Goal: Find specific page/section: Find specific page/section

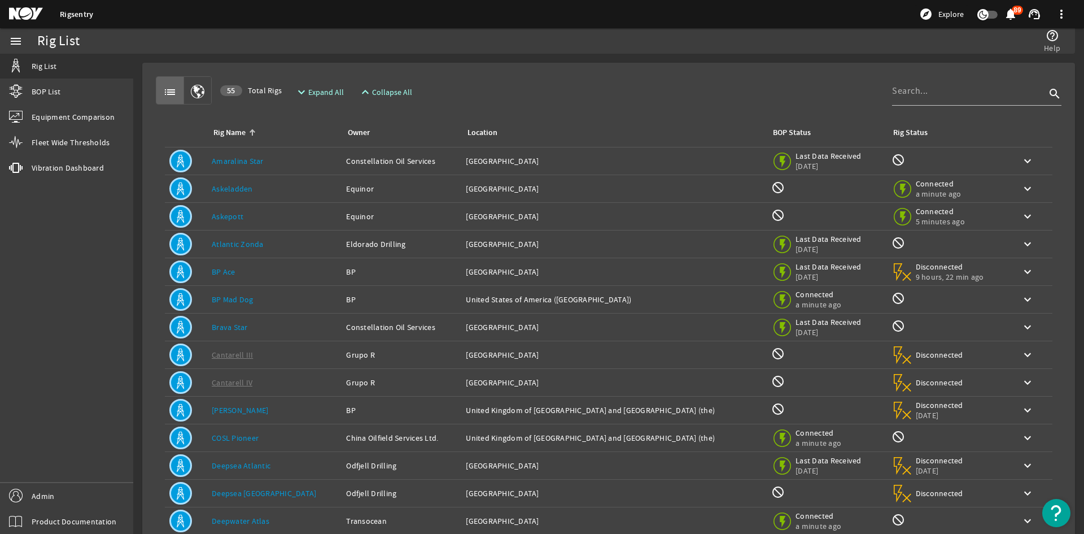
click at [242, 182] on td "Rig Name: Askeladden" at bounding box center [274, 189] width 134 height 28
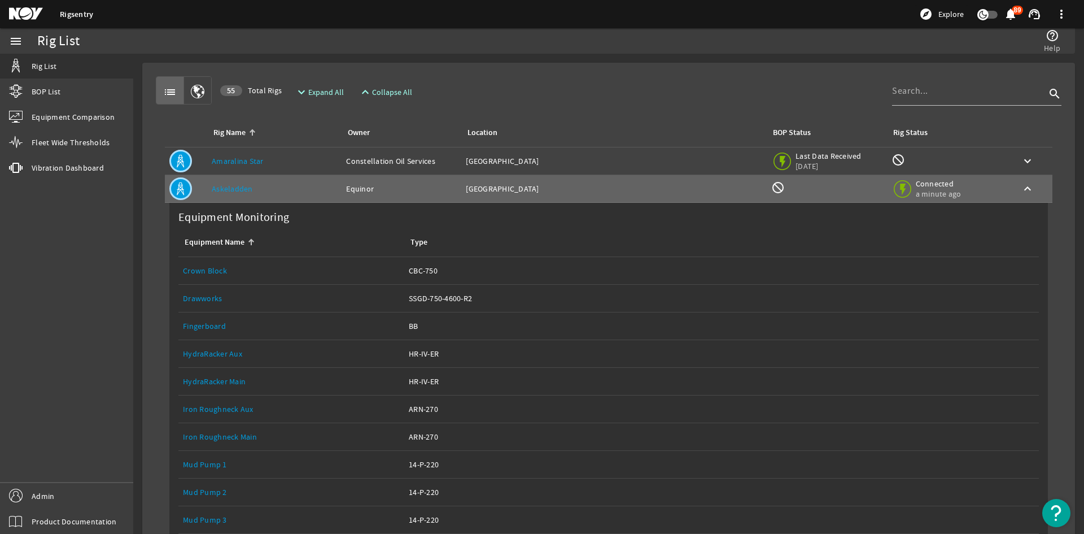
click at [220, 291] on link "Equipment Name: Drawworks" at bounding box center [291, 298] width 217 height 27
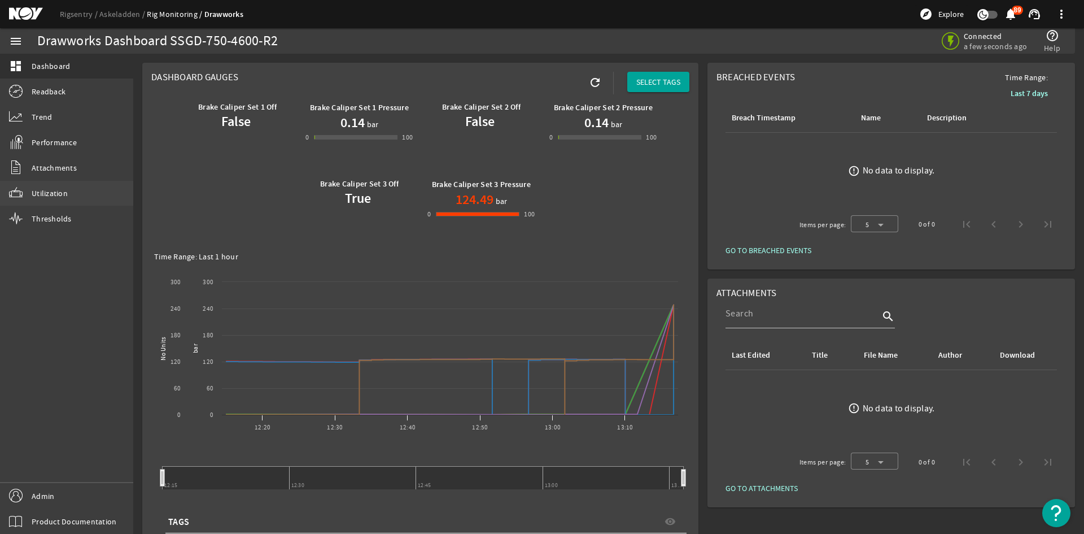
click at [76, 189] on link "Utilization" at bounding box center [66, 193] width 133 height 25
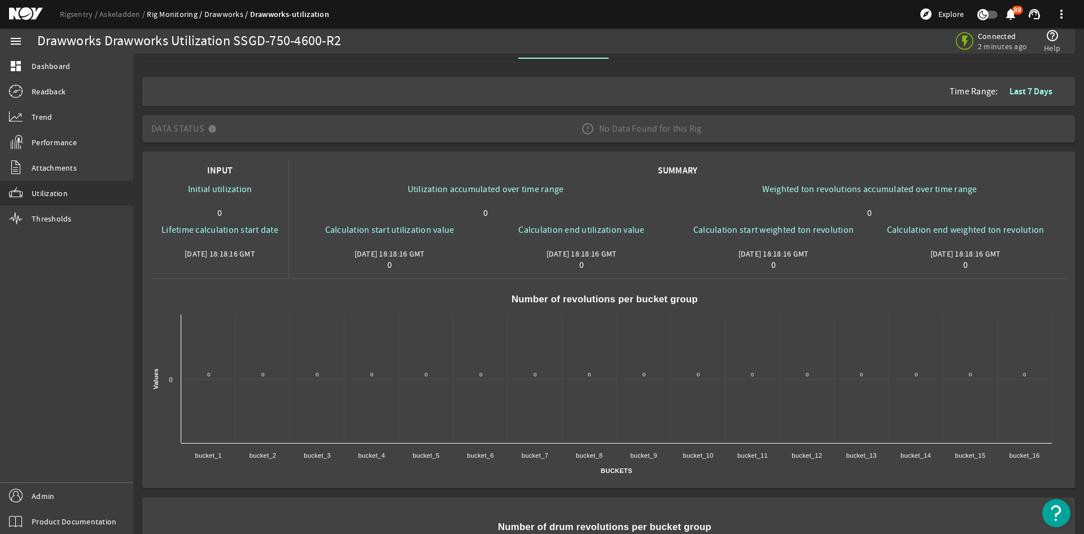
scroll to position [20, 0]
click at [59, 143] on span "Performance" at bounding box center [54, 142] width 45 height 11
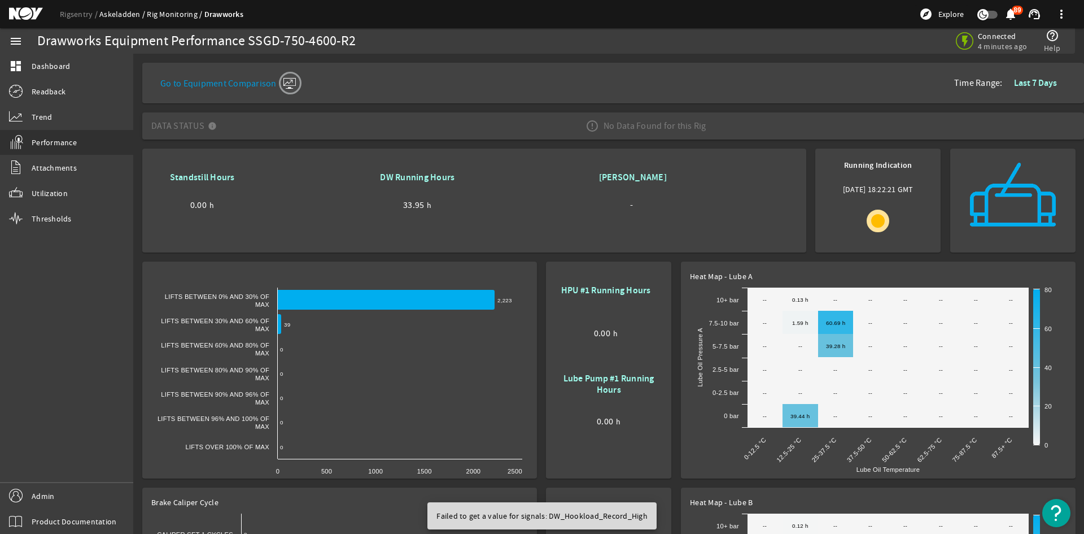
click at [108, 17] on link "Askeladden" at bounding box center [122, 14] width 47 height 10
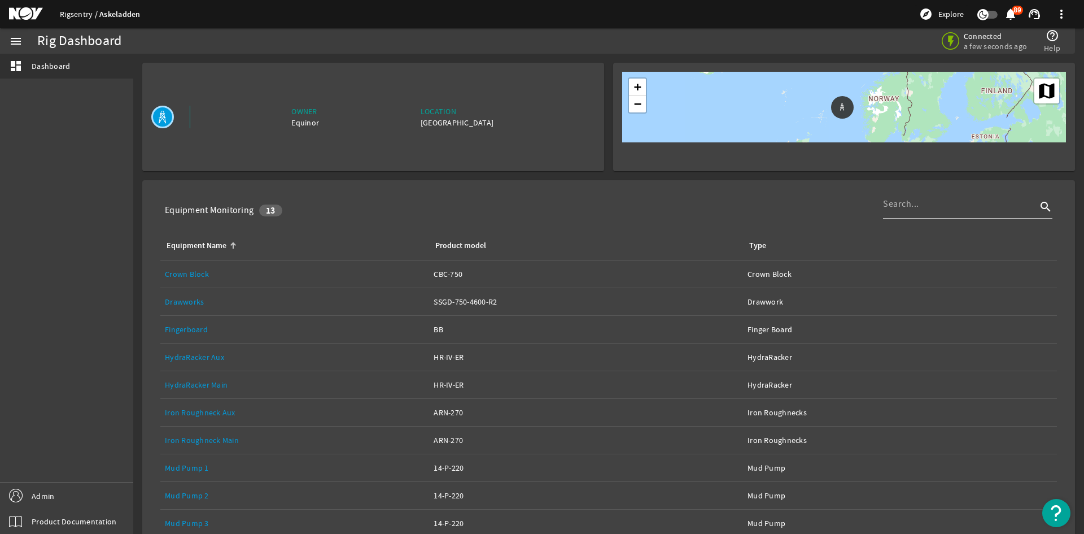
click at [65, 16] on link "Rigsentry" at bounding box center [80, 14] width 40 height 10
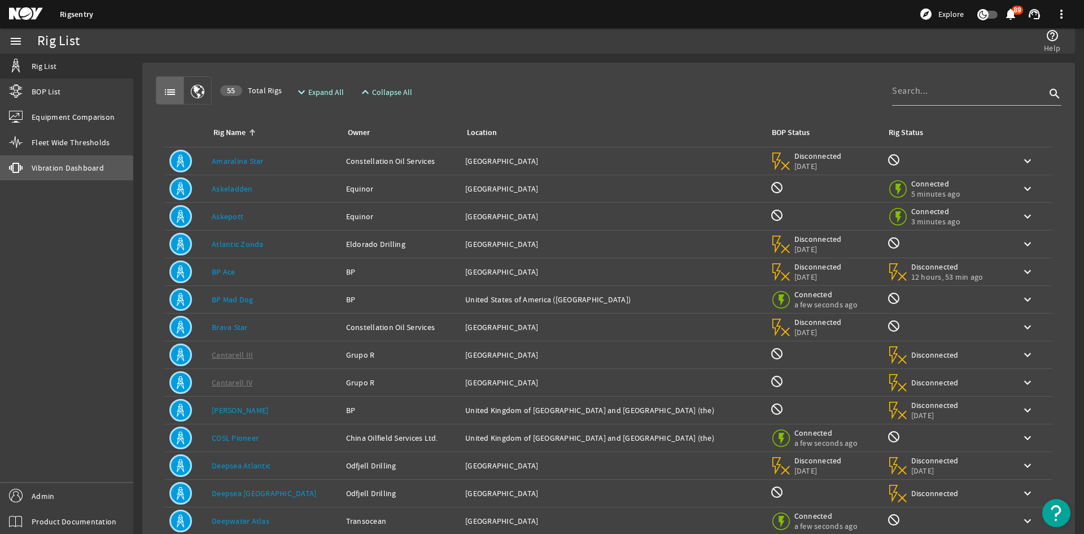
click at [58, 174] on link "vibration Vibration Dashboard" at bounding box center [66, 167] width 133 height 25
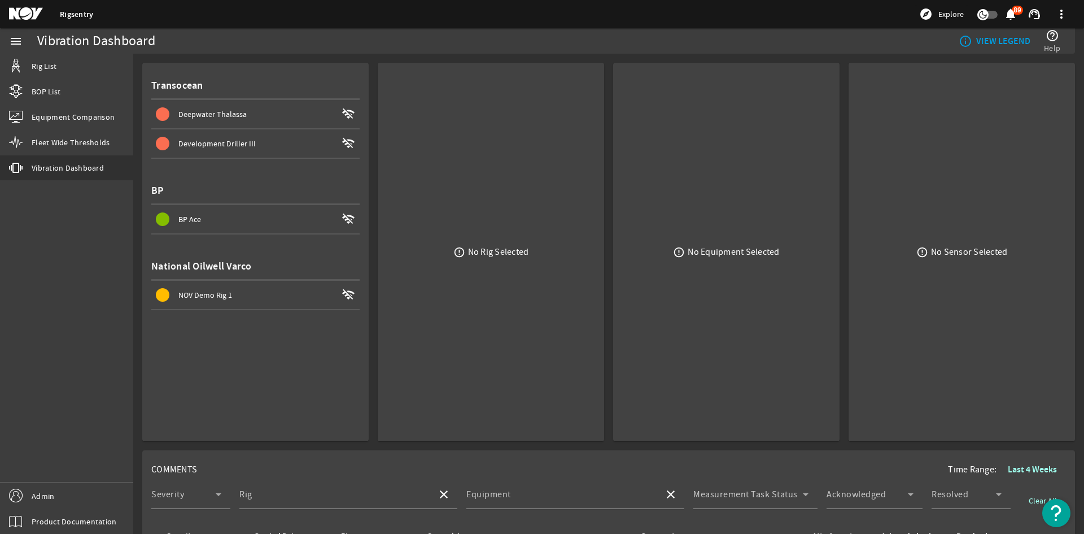
click at [246, 294] on div "NOV Demo Rig 1" at bounding box center [257, 294] width 159 height 11
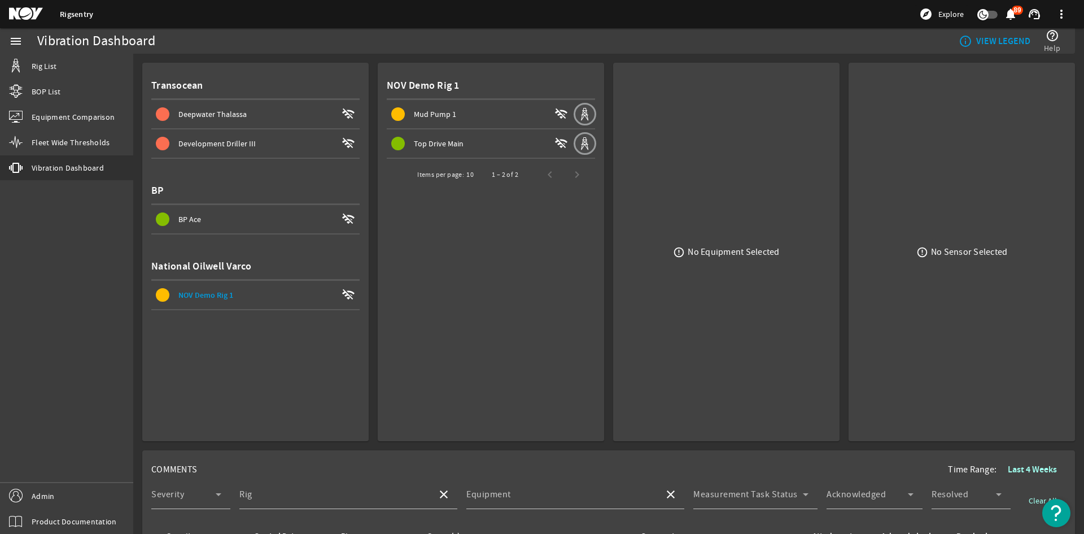
click at [239, 228] on span at bounding box center [255, 219] width 208 height 27
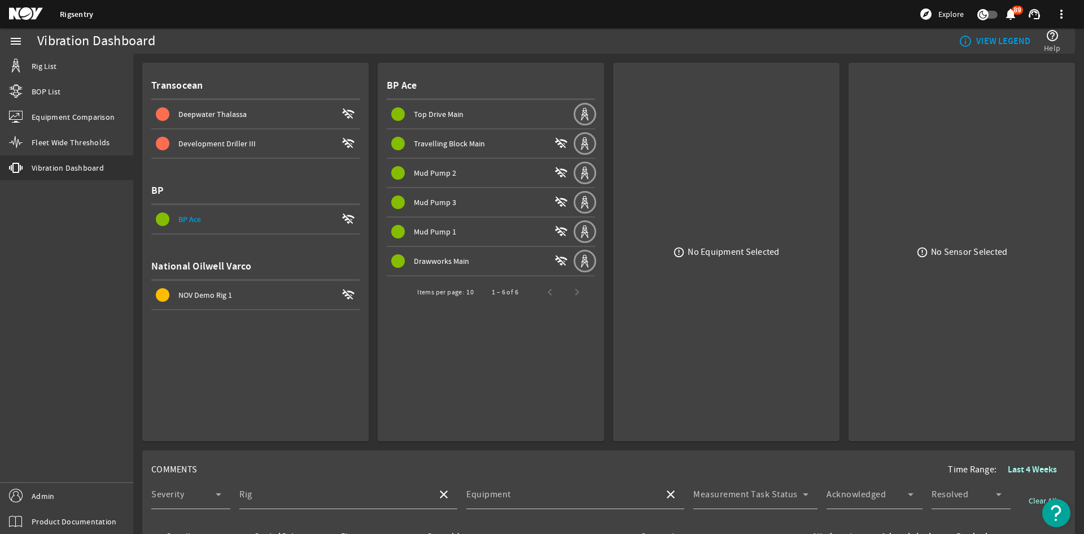
click at [241, 119] on div "Deepwater Thalassa" at bounding box center [257, 113] width 159 height 11
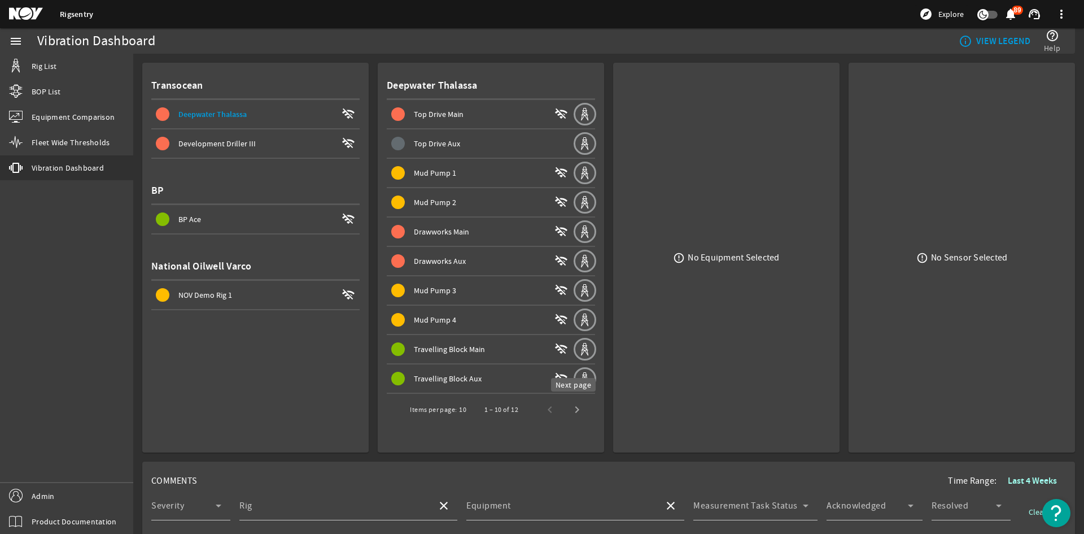
click at [582, 409] on span "Next page" at bounding box center [577, 409] width 27 height 27
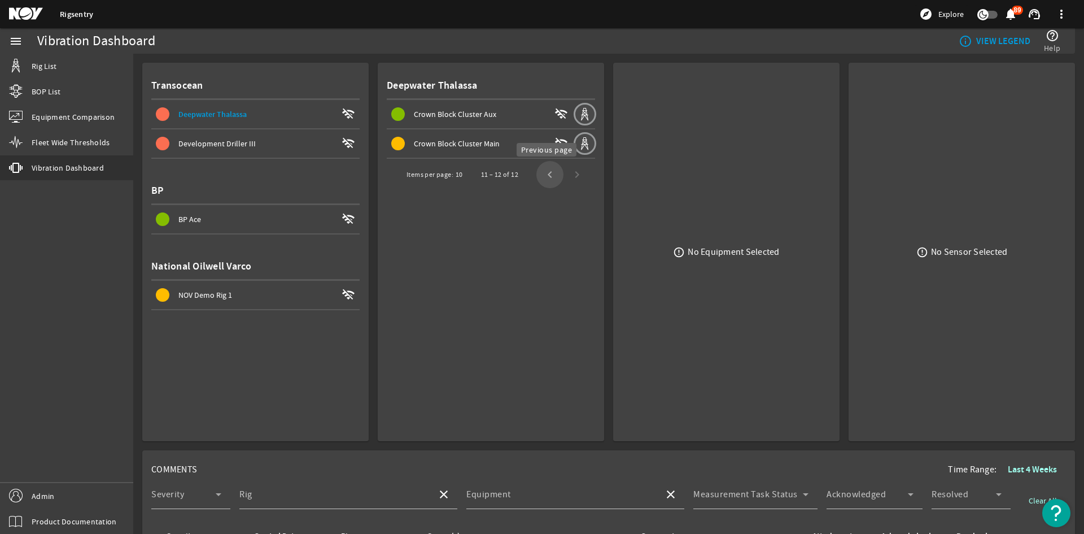
click at [538, 172] on span "Previous page" at bounding box center [550, 174] width 27 height 27
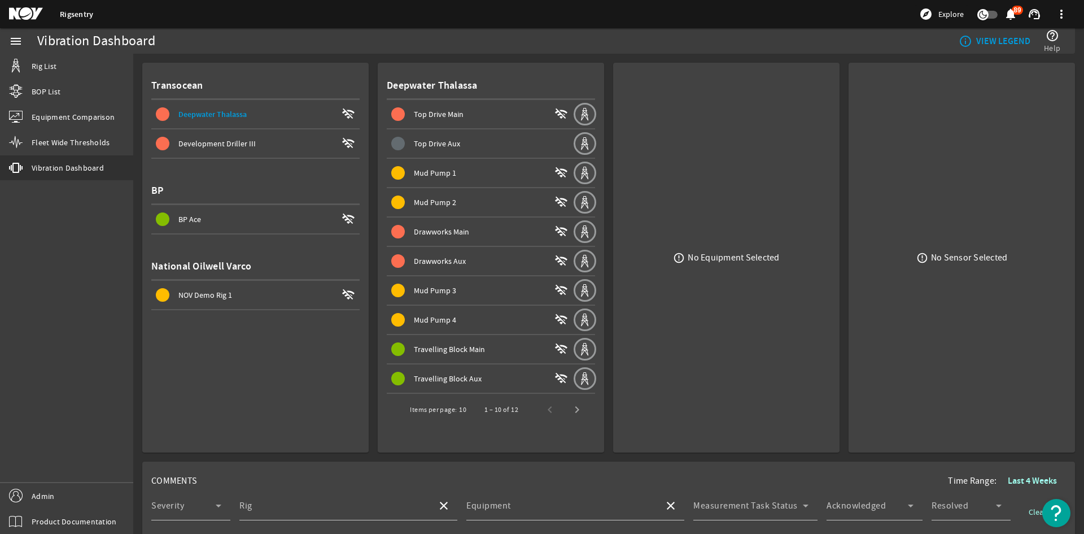
click at [80, 12] on link "Rigsentry" at bounding box center [76, 14] width 33 height 11
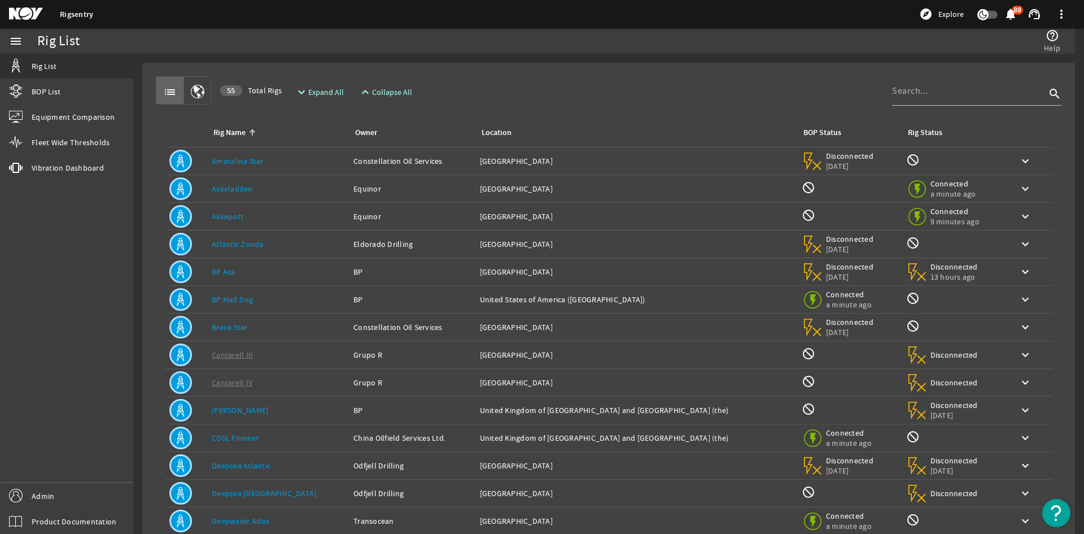
click at [927, 115] on div at bounding box center [976, 112] width 169 height 12
click at [913, 95] on input at bounding box center [969, 91] width 154 height 14
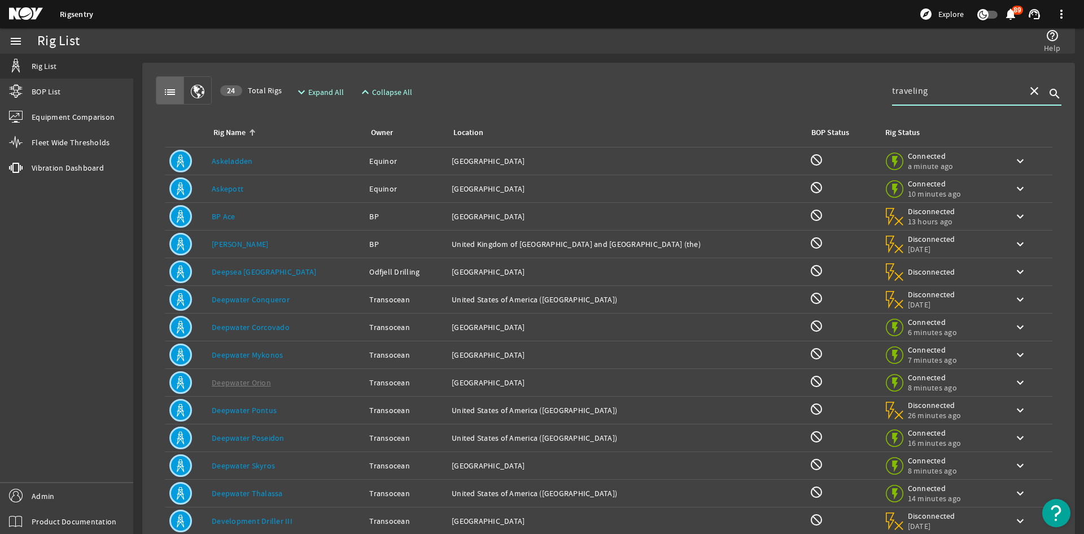
type input "traveling"
click at [294, 167] on td "Rig Name: Askeladden" at bounding box center [286, 161] width 158 height 28
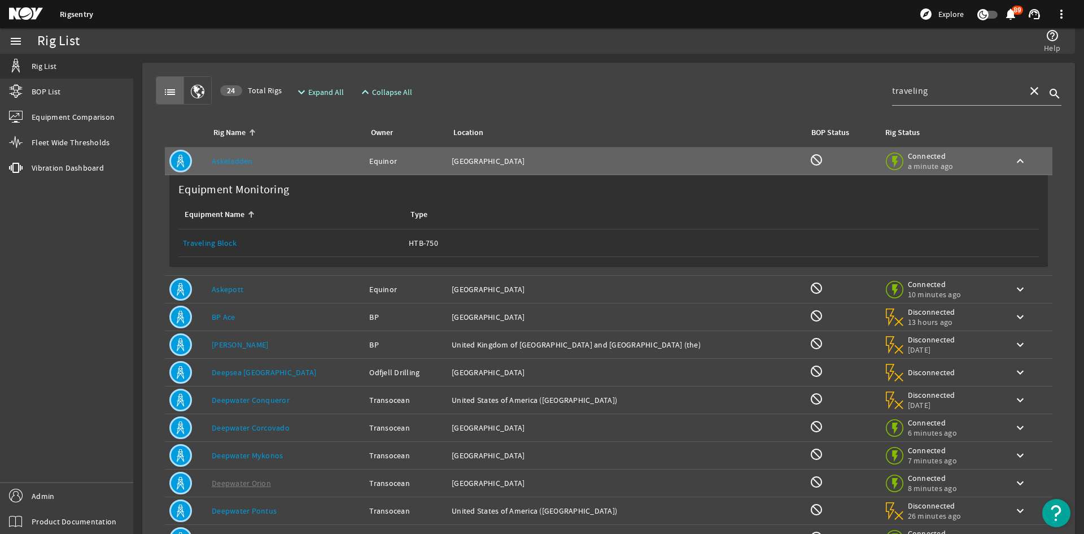
click at [209, 241] on link "Traveling Block" at bounding box center [210, 243] width 54 height 10
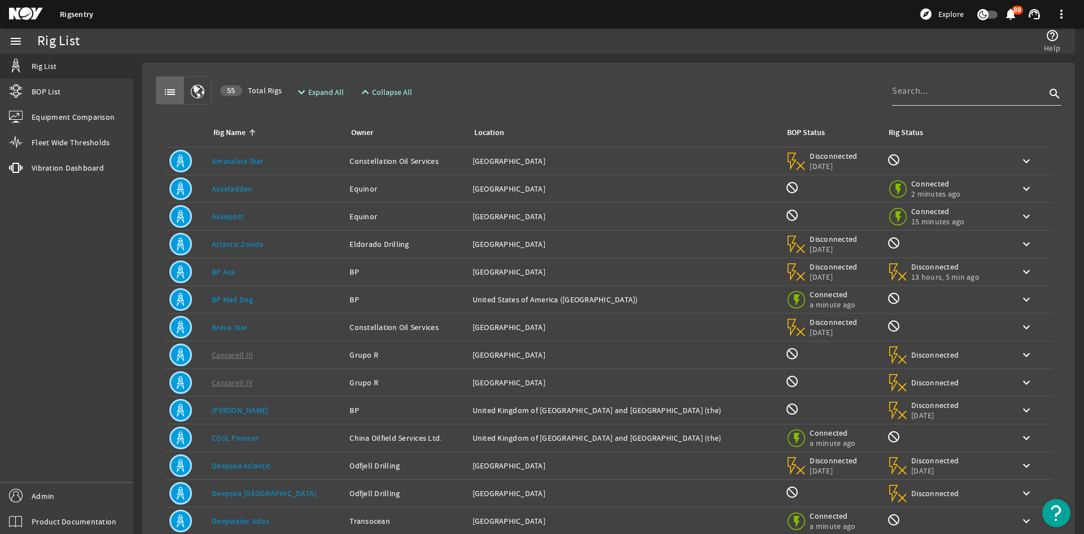
click at [932, 90] on input at bounding box center [969, 91] width 154 height 14
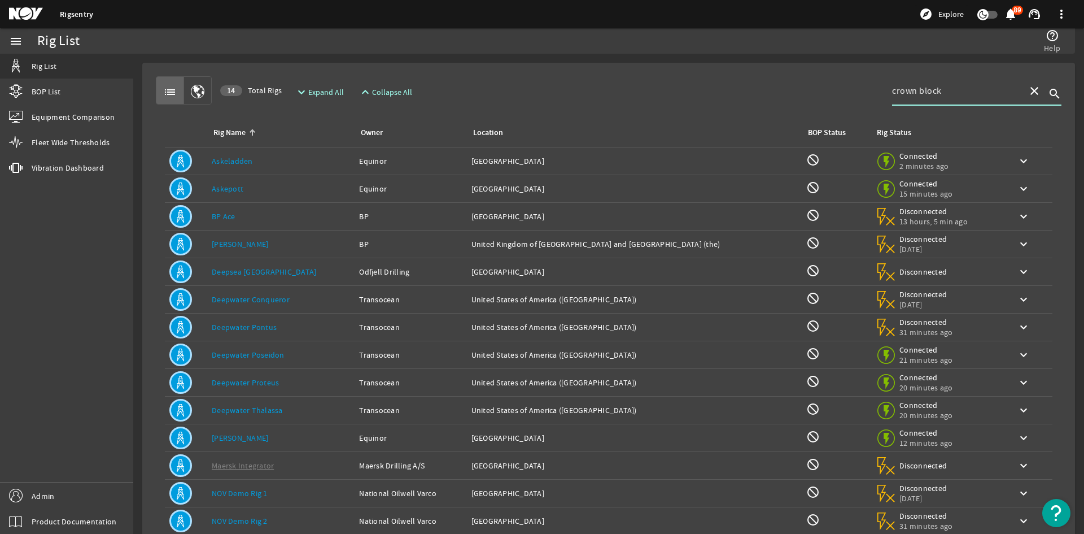
type input "crown block"
click at [282, 189] on div "Rig Name: Askepott" at bounding box center [281, 188] width 138 height 11
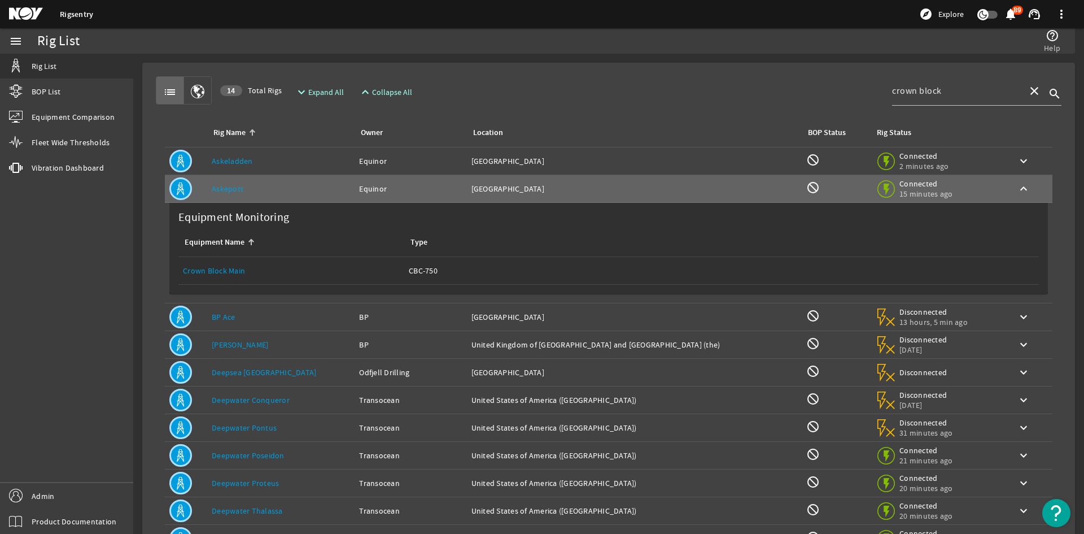
click at [230, 270] on link "Crown Block Main" at bounding box center [214, 270] width 62 height 10
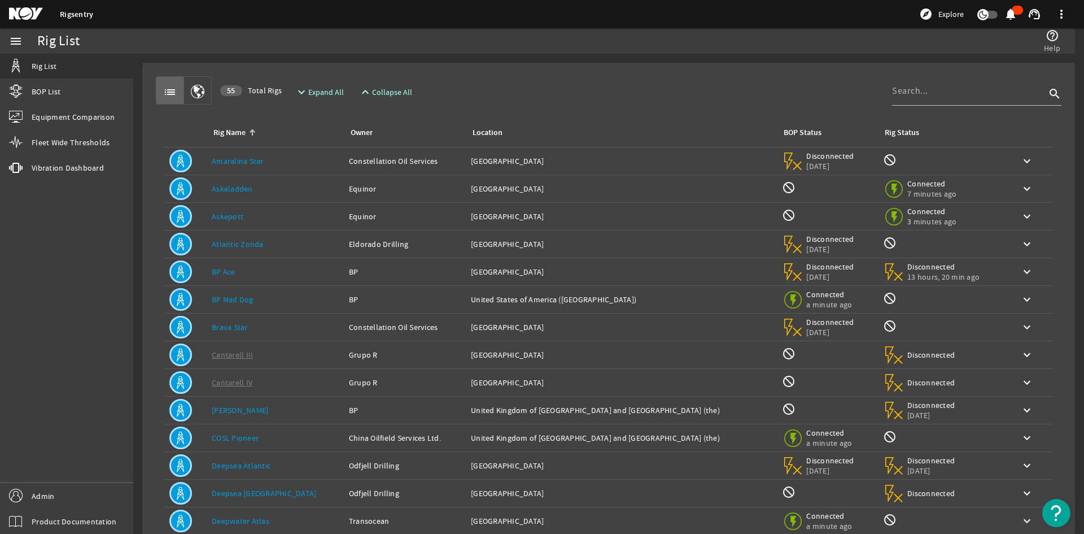
click at [247, 194] on td "Rig Name: Askeladden" at bounding box center [275, 189] width 137 height 28
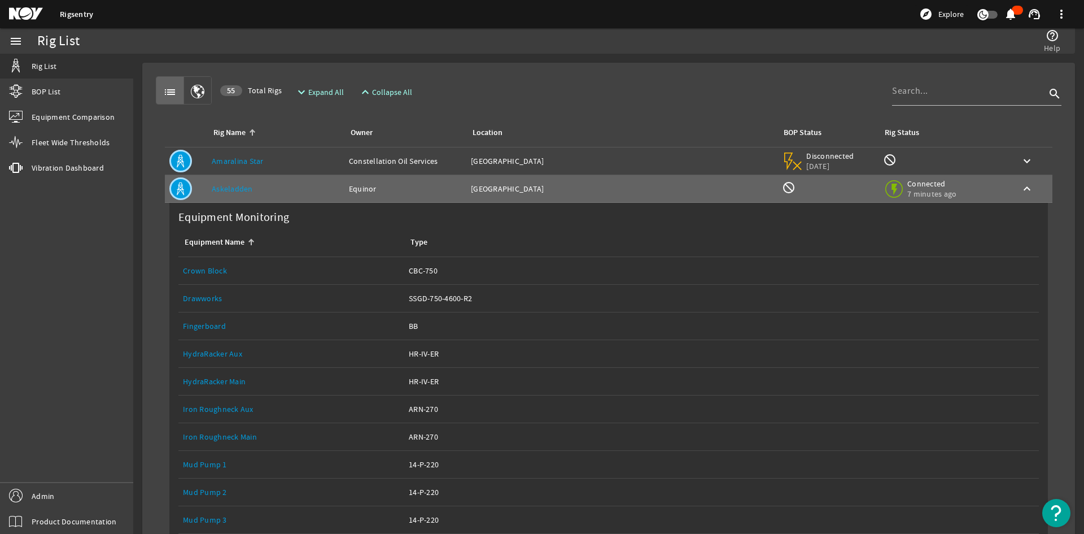
scroll to position [113, 0]
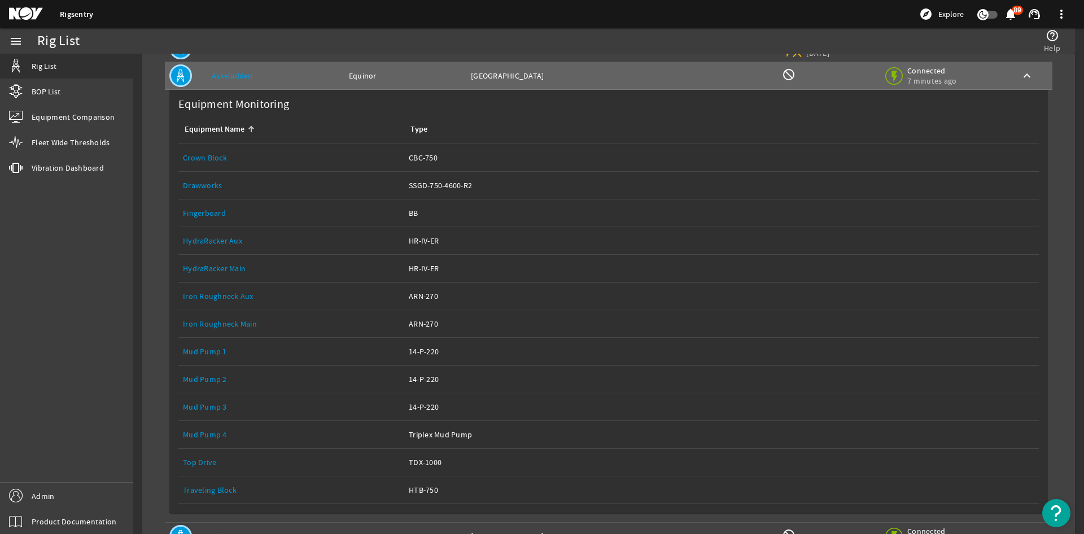
click at [216, 351] on link "Mud Pump 1" at bounding box center [205, 351] width 44 height 10
